Goal: Task Accomplishment & Management: Complete application form

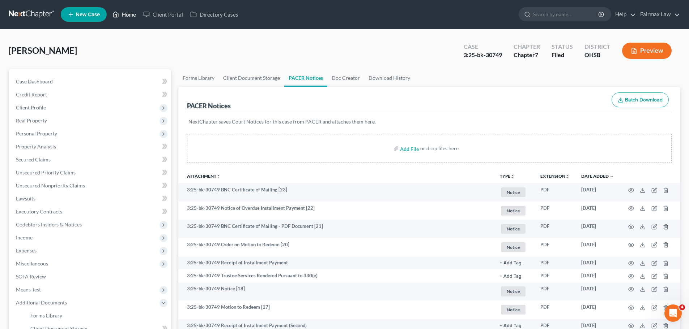
click at [129, 9] on link "Home" at bounding box center [124, 14] width 31 height 13
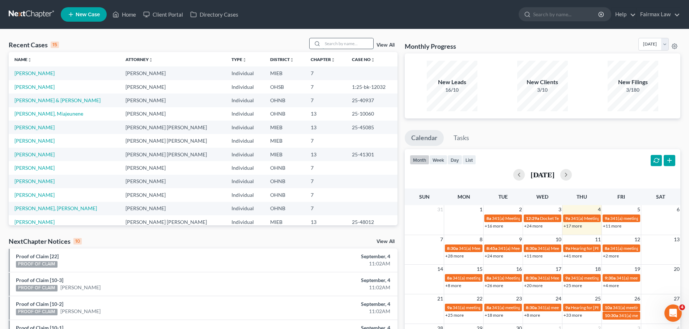
click at [369, 44] on input "search" at bounding box center [347, 43] width 51 height 10
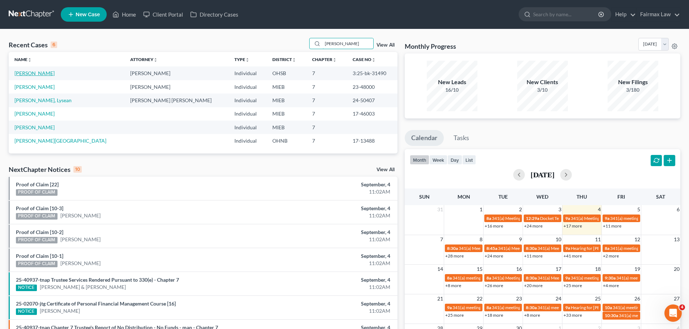
type input "burke"
click at [31, 74] on link "[PERSON_NAME]" at bounding box center [34, 73] width 40 height 6
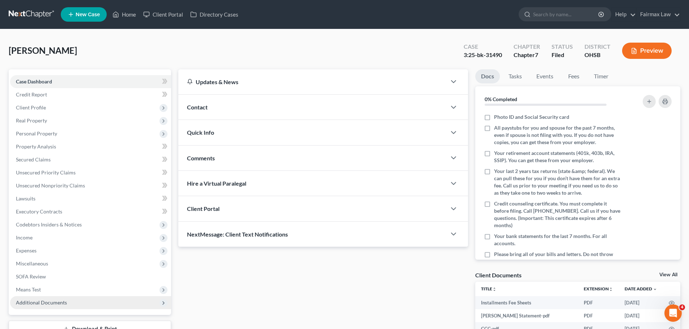
click at [69, 308] on span "Additional Documents" at bounding box center [90, 302] width 161 height 13
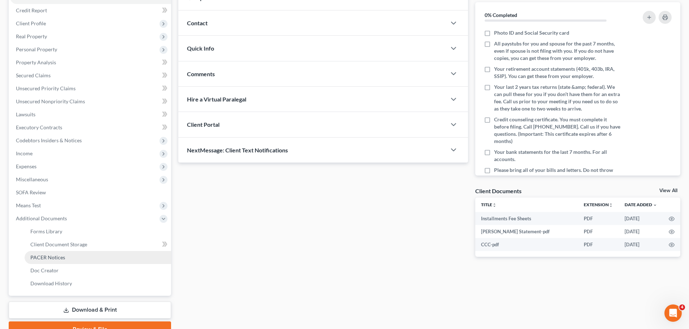
click at [68, 251] on link "PACER Notices" at bounding box center [98, 257] width 146 height 13
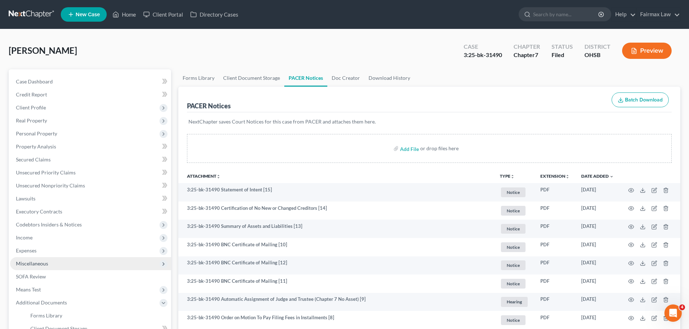
click at [67, 266] on span "Miscellaneous" at bounding box center [90, 263] width 161 height 13
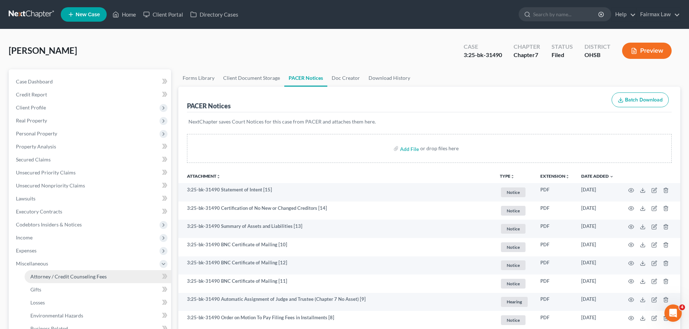
click at [65, 276] on span "Attorney / Credit Counseling Fees" at bounding box center [68, 277] width 76 height 6
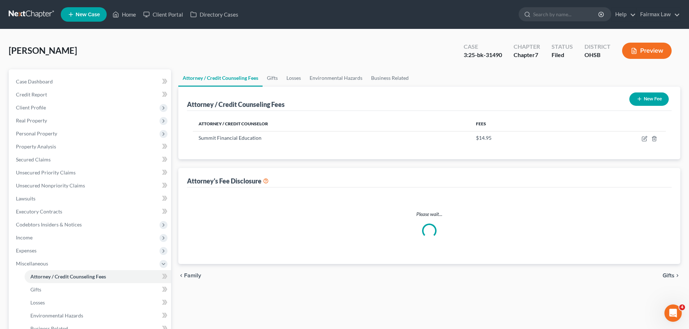
select select "5"
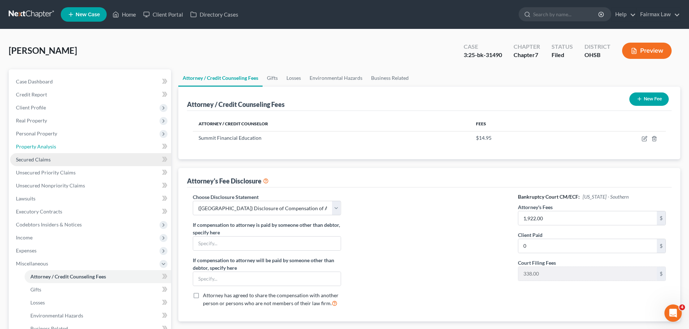
drag, startPoint x: 50, startPoint y: 148, endPoint x: 99, endPoint y: 157, distance: 49.9
click at [50, 148] on span "Property Analysis" at bounding box center [36, 147] width 40 height 6
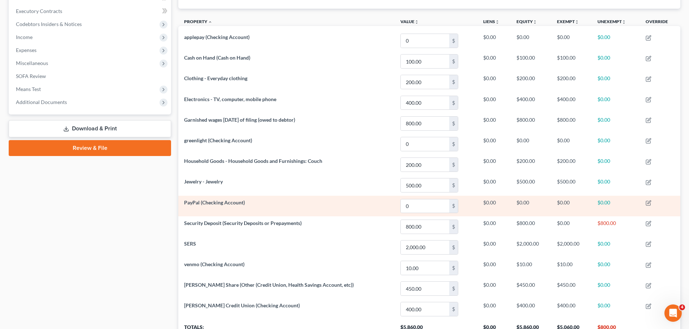
scroll to position [169, 0]
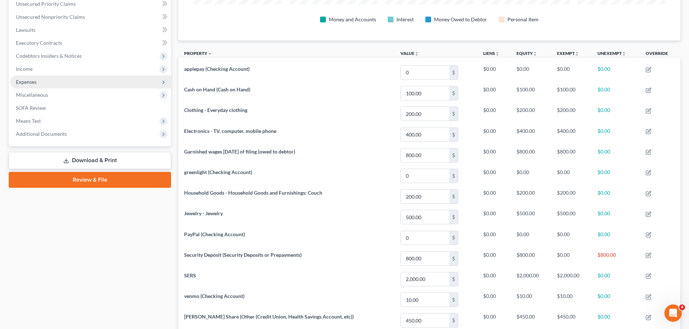
click at [57, 83] on span "Expenses" at bounding box center [90, 82] width 161 height 13
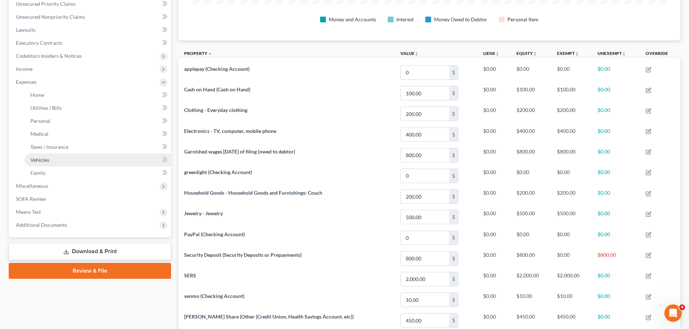
click at [64, 156] on link "Vehicles" at bounding box center [98, 160] width 146 height 13
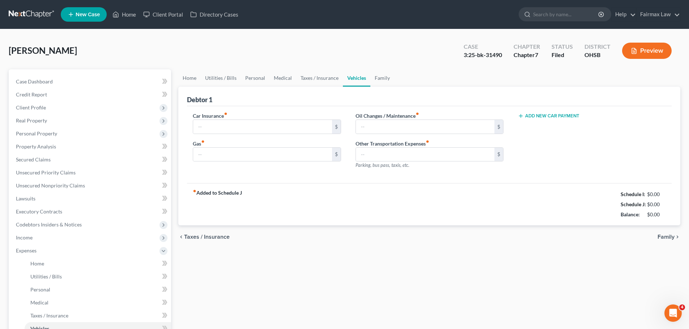
type input "298.00"
type input "250.00"
type input "50.00"
type input "0.00"
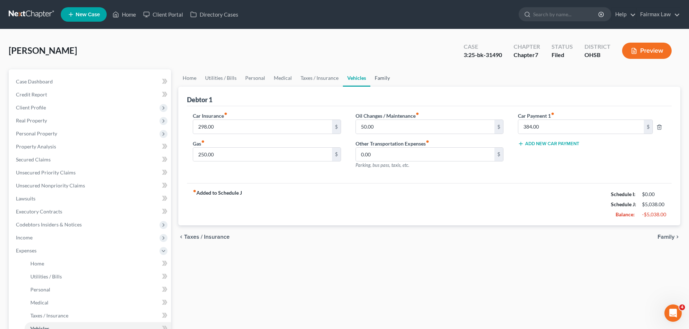
click at [378, 77] on link "Family" at bounding box center [382, 77] width 24 height 17
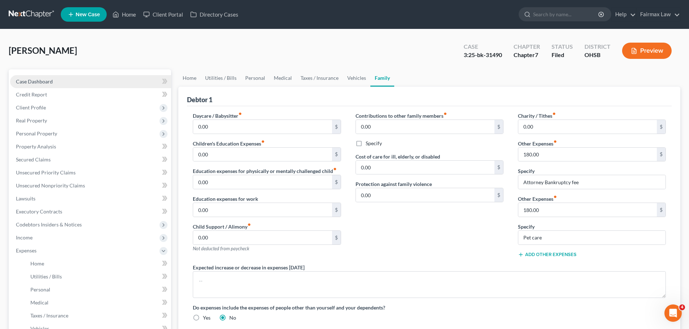
click at [23, 79] on span "Case Dashboard" at bounding box center [34, 81] width 37 height 6
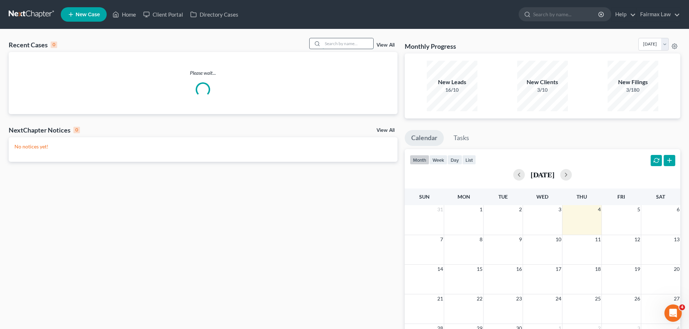
click at [367, 46] on input "search" at bounding box center [347, 43] width 51 height 10
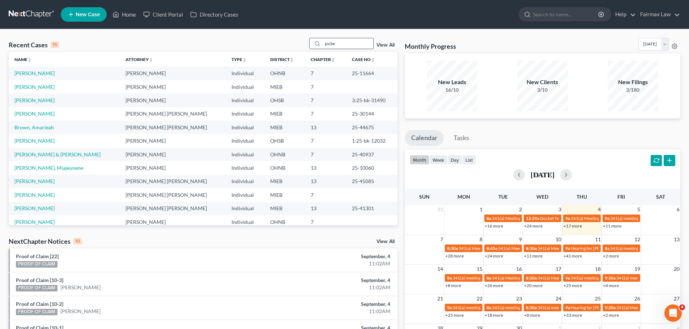
type input "picket"
